Goal: Task Accomplishment & Management: Complete application form

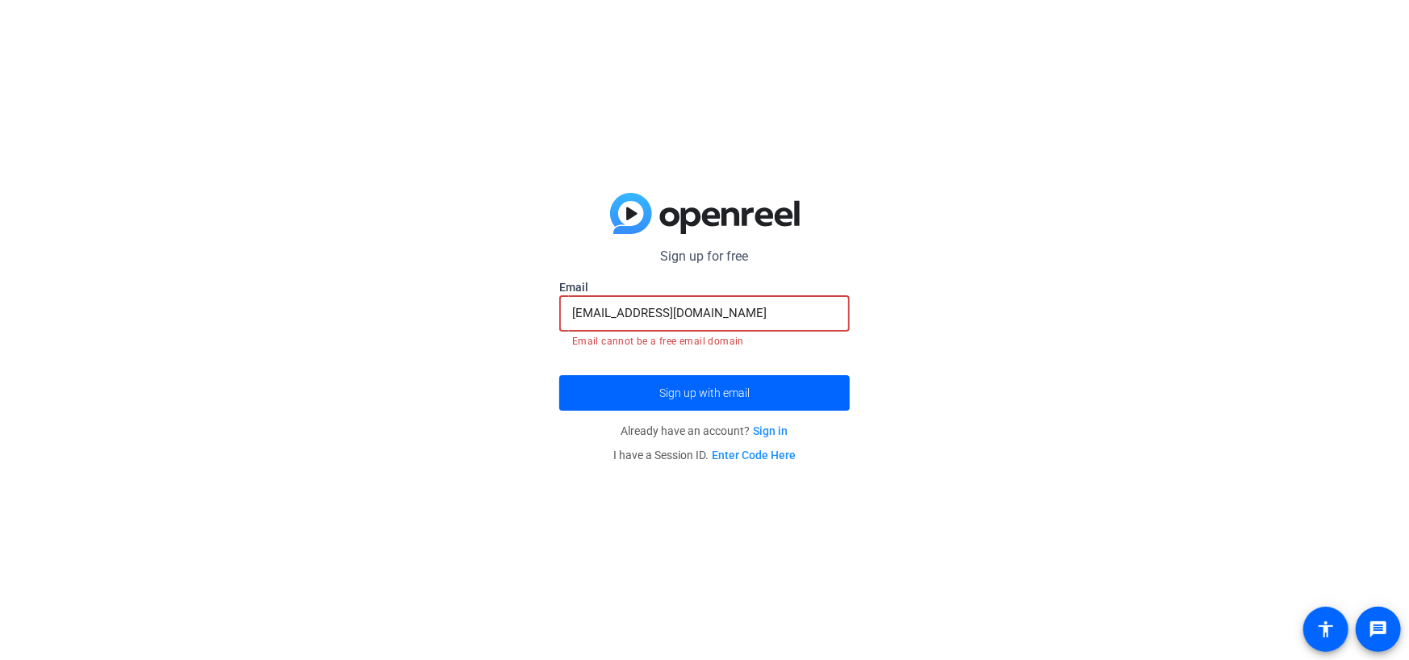
click at [770, 307] on input "[EMAIL_ADDRESS][DOMAIN_NAME]" at bounding box center [704, 312] width 265 height 19
click at [1058, 307] on div "Sign up for free [EMAIL_ADDRESS][DOMAIN_NAME] Email [EMAIL_ADDRESS][DOMAIN_NAME…" at bounding box center [704, 330] width 1409 height 660
click at [769, 310] on input "[EMAIL_ADDRESS][DOMAIN_NAME]" at bounding box center [704, 312] width 265 height 19
click at [929, 302] on div "Sign up for free [EMAIL_ADDRESS][DOMAIN_NAME] Email [EMAIL_ADDRESS][DOMAIN_NAME…" at bounding box center [704, 330] width 1409 height 660
click at [768, 305] on input "[EMAIL_ADDRESS][DOMAIN_NAME]" at bounding box center [704, 312] width 265 height 19
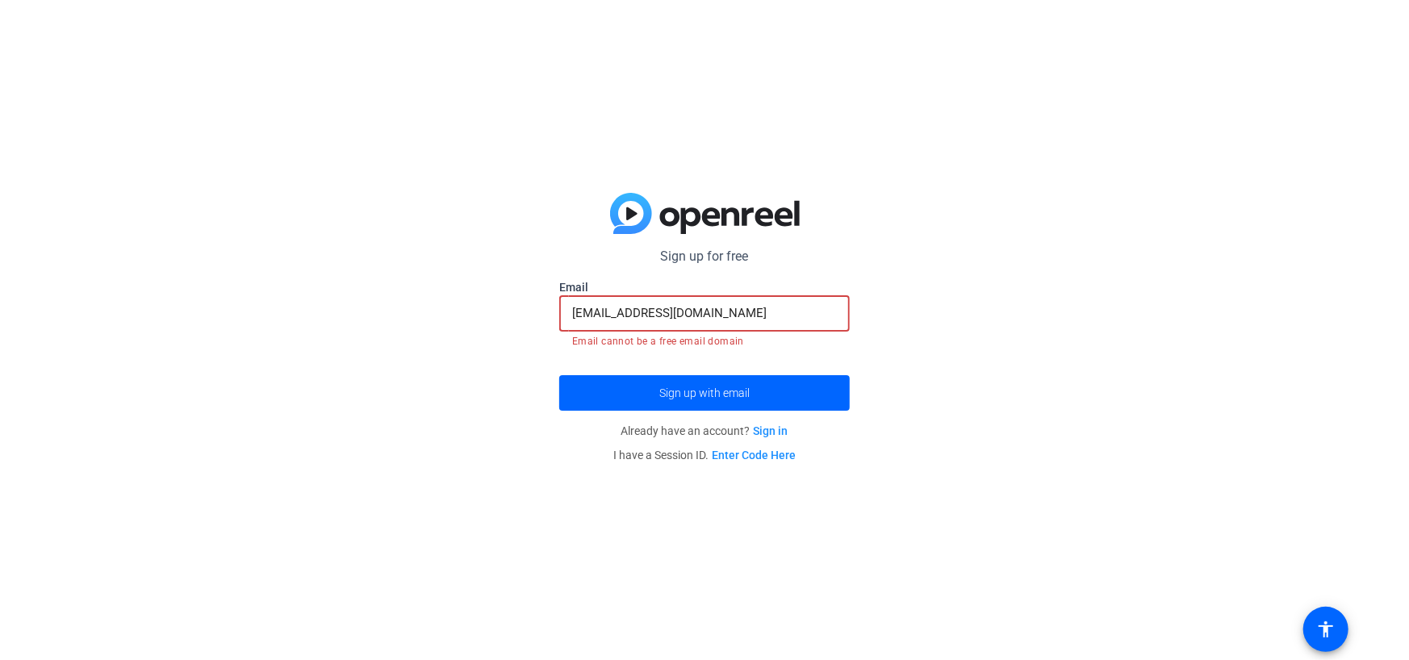
click at [958, 305] on div "Sign up for free [EMAIL_ADDRESS][DOMAIN_NAME] Email [EMAIL_ADDRESS][DOMAIN_NAME…" at bounding box center [704, 330] width 1409 height 660
click at [762, 399] on span "submit" at bounding box center [704, 393] width 290 height 39
click at [1003, 350] on div "Sign up for free [EMAIL_ADDRESS][DOMAIN_NAME] Email [EMAIL_ADDRESS][DOMAIN_NAME…" at bounding box center [704, 330] width 1409 height 660
click at [758, 319] on input "[EMAIL_ADDRESS][DOMAIN_NAME]" at bounding box center [704, 312] width 265 height 19
click at [966, 334] on div "Sign up for free [EMAIL_ADDRESS][DOMAIN_NAME] Email [EMAIL_ADDRESS][DOMAIN_NAME…" at bounding box center [704, 330] width 1409 height 660
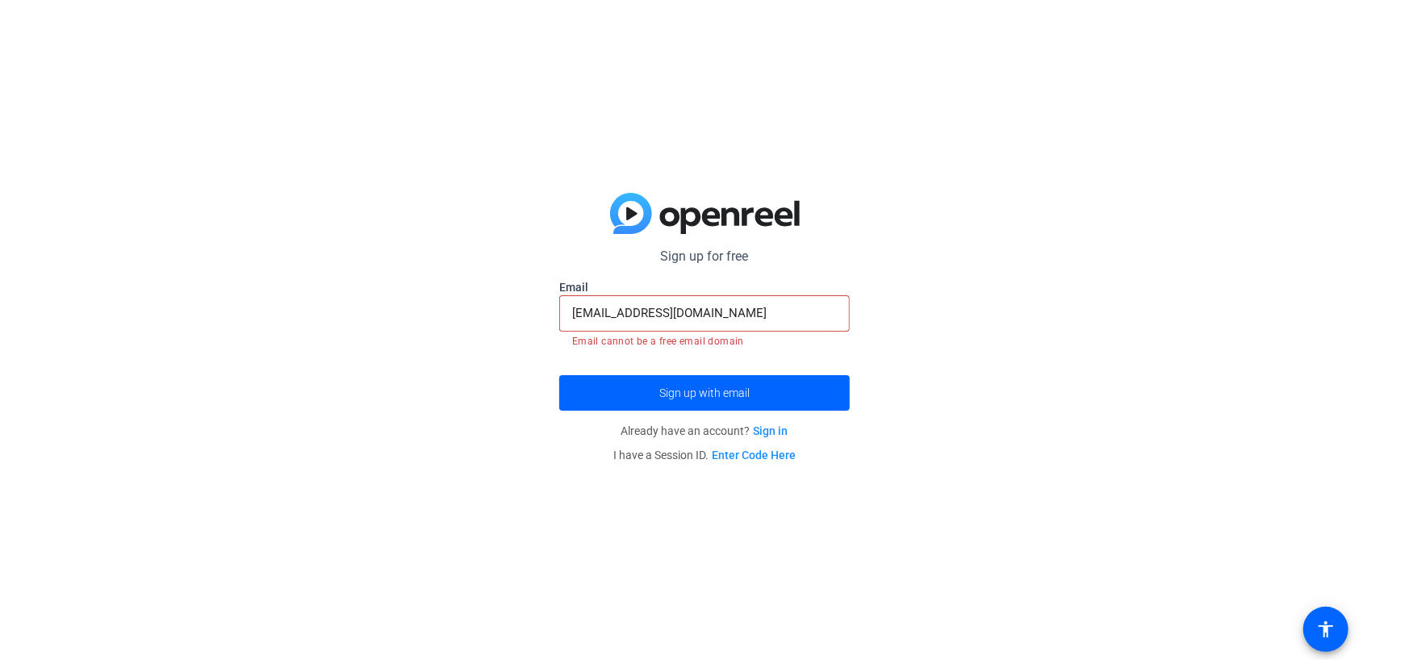
click at [676, 311] on input "[EMAIL_ADDRESS][DOMAIN_NAME]" at bounding box center [704, 312] width 265 height 19
click at [757, 311] on input "[EMAIL_ADDRESS][DOMAIN_NAME]" at bounding box center [704, 312] width 265 height 19
click at [1048, 282] on div "Sign up for free [EMAIL_ADDRESS][DOMAIN_NAME] Email [EMAIL_ADDRESS][DOMAIN_NAME…" at bounding box center [704, 330] width 1409 height 660
